Goal: Obtain resource: Download file/media

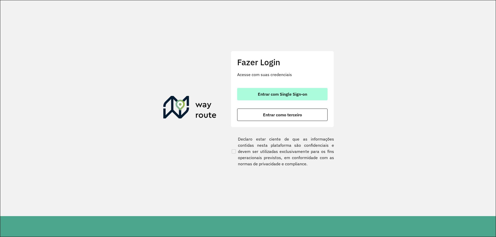
click at [258, 92] on span "Entrar com Single Sign-on" at bounding box center [282, 94] width 49 height 4
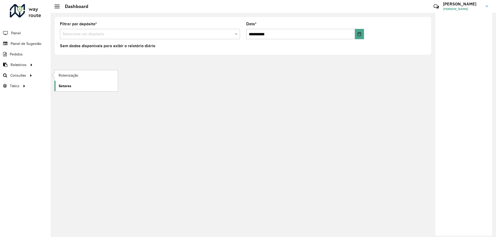
click at [84, 85] on link "Setores" at bounding box center [86, 86] width 63 height 10
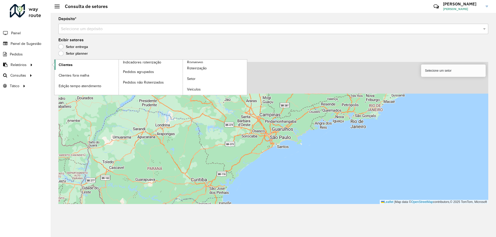
click at [66, 62] on span "Clientes" at bounding box center [66, 64] width 14 height 5
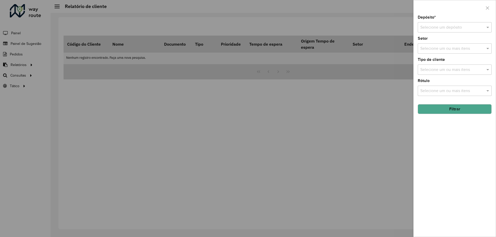
click at [479, 24] on div at bounding box center [455, 27] width 74 height 6
click at [442, 50] on span "CDD Diadema" at bounding box center [433, 51] width 26 height 4
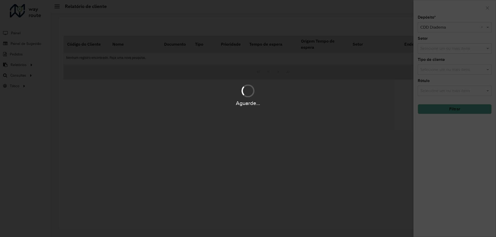
click at [442, 50] on div "Aguarde..." at bounding box center [248, 118] width 496 height 237
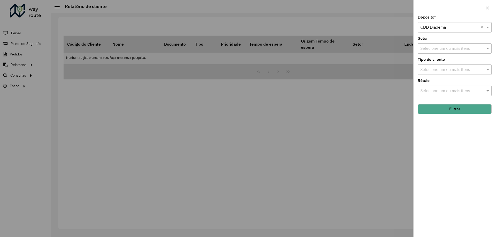
click at [442, 50] on input "text" at bounding box center [452, 49] width 66 height 6
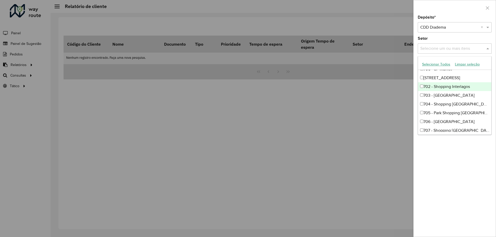
scroll to position [155, 0]
click at [441, 93] on div "700 - SP Market" at bounding box center [454, 95] width 73 height 9
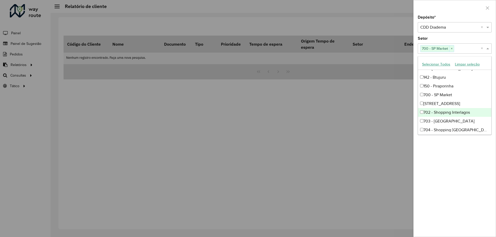
click at [466, 166] on div "Depósito * Selecione um depósito × CDD Diadema × Setor Selecione um ou mais ite…" at bounding box center [455, 127] width 82 height 222
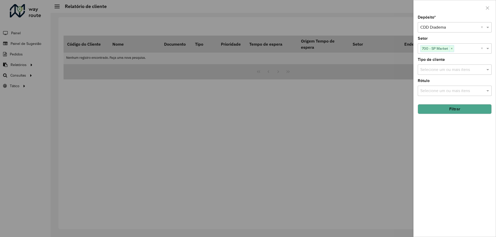
click at [451, 112] on button "Filtrar" at bounding box center [455, 109] width 74 height 10
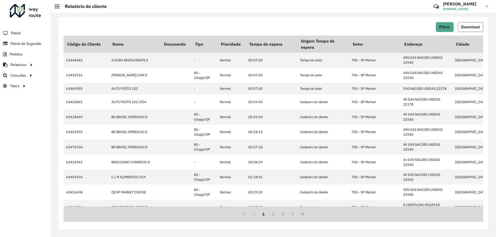
click at [470, 28] on span "Download" at bounding box center [470, 27] width 19 height 4
click at [383, 24] on div "Filtrar Download" at bounding box center [274, 27] width 420 height 10
click at [438, 28] on button "Filtrar" at bounding box center [445, 27] width 18 height 10
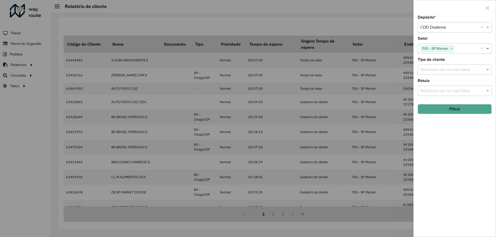
click at [488, 49] on span at bounding box center [488, 48] width 6 height 6
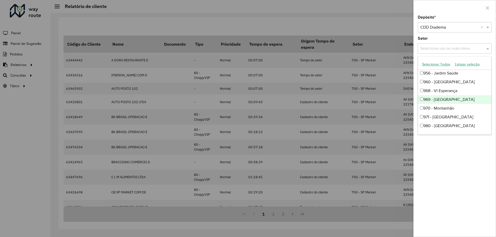
scroll to position [597, 0]
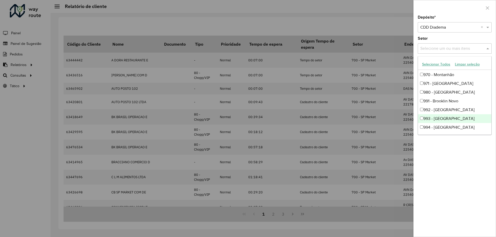
click at [444, 122] on div "993 - [GEOGRAPHIC_DATA]" at bounding box center [454, 118] width 73 height 9
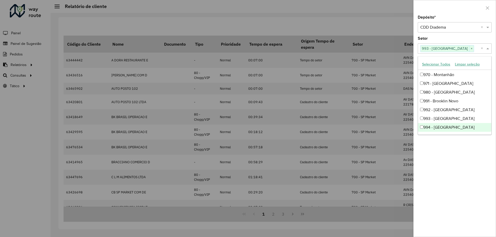
click at [473, 181] on div "Depósito * Selecione um depósito × CDD Diadema × Setor Selecione um ou mais ite…" at bounding box center [455, 127] width 82 height 222
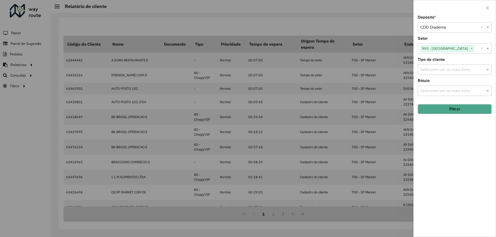
click at [457, 111] on button "Filtrar" at bounding box center [455, 109] width 74 height 10
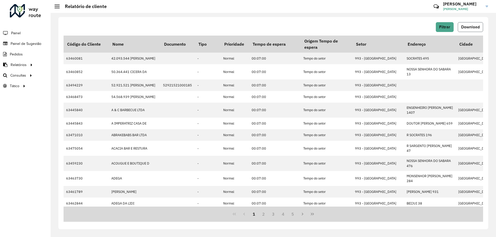
click at [471, 26] on span "Download" at bounding box center [470, 27] width 19 height 4
